Goal: Task Accomplishment & Management: Manage account settings

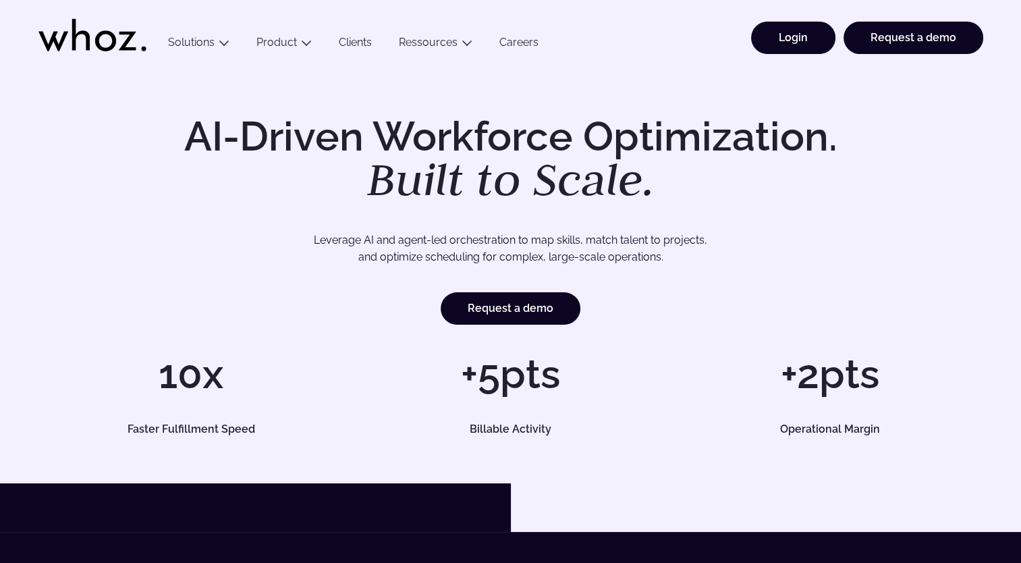
click at [819, 43] on link "Login" at bounding box center [793, 38] width 84 height 32
click at [779, 36] on link "Login" at bounding box center [793, 38] width 84 height 32
click at [783, 42] on link "Login" at bounding box center [793, 38] width 84 height 32
